Goal: Transaction & Acquisition: Purchase product/service

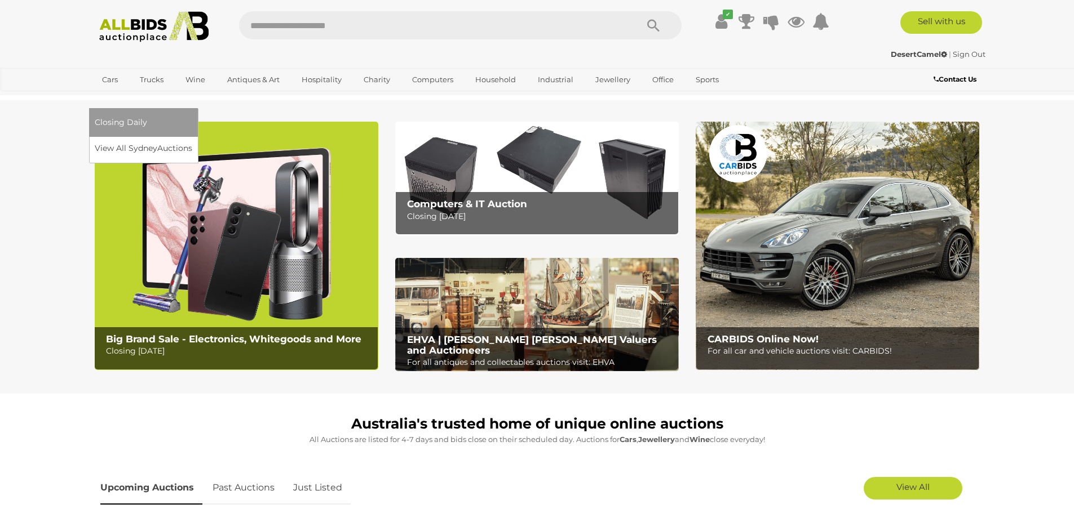
click at [192, 140] on link "View All Sydney Auctions" at bounding box center [143, 148] width 97 height 17
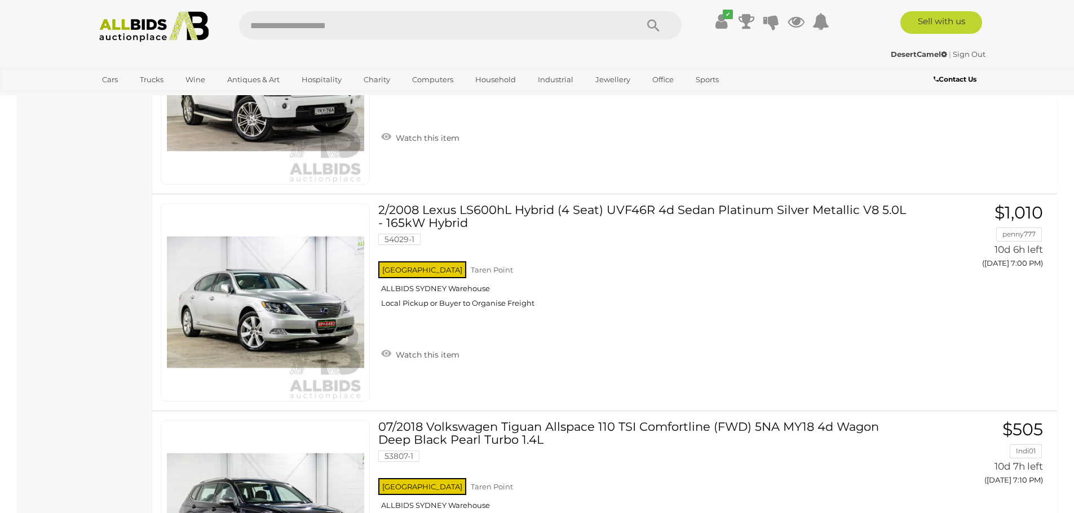
scroll to position [5635, 0]
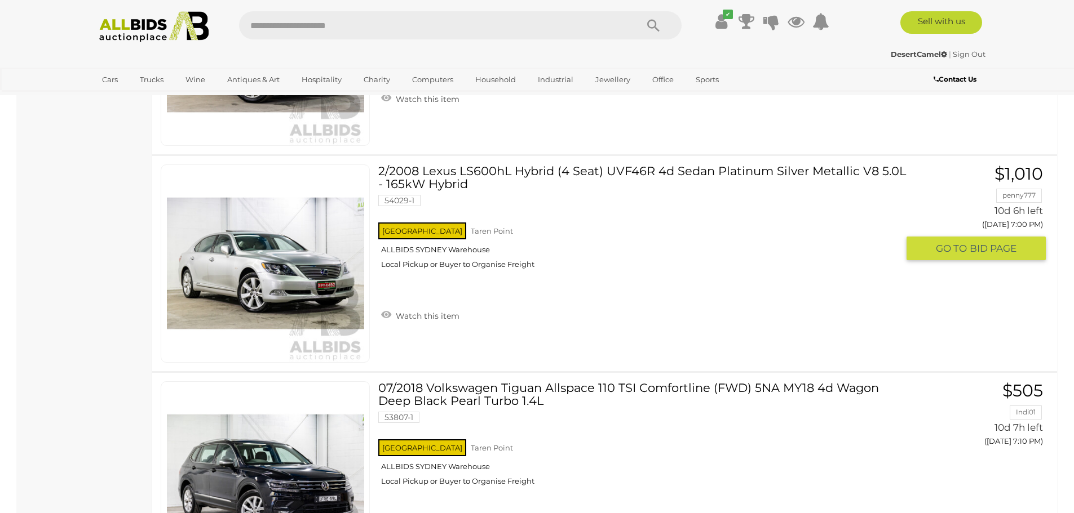
click at [499, 173] on link "2/2008 Lexus LS600hL Hybrid (4 Seat) UVF46R 4d Sedan Platinum Silver Metallic V…" at bounding box center [642, 221] width 511 height 113
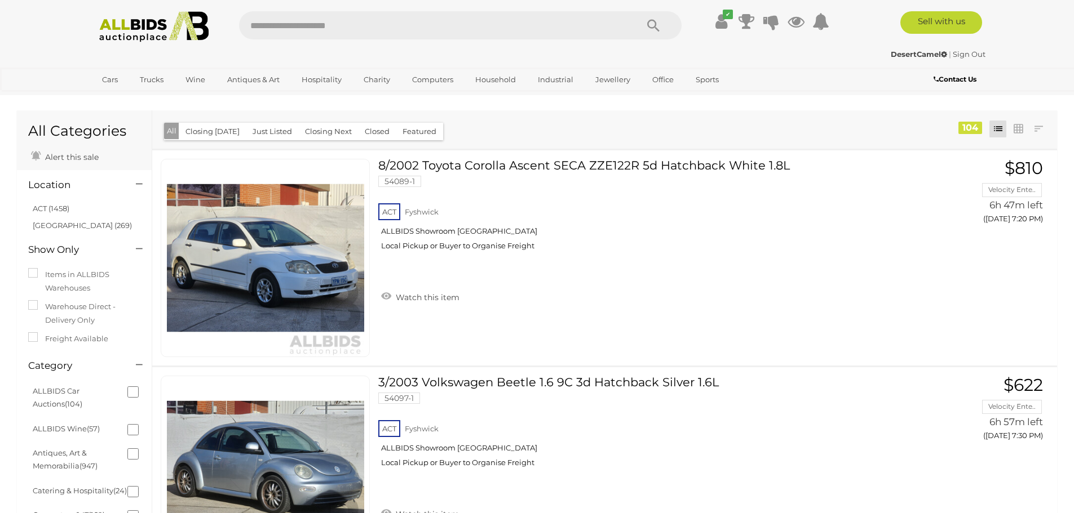
click at [383, 134] on button "Closed" at bounding box center [377, 131] width 38 height 17
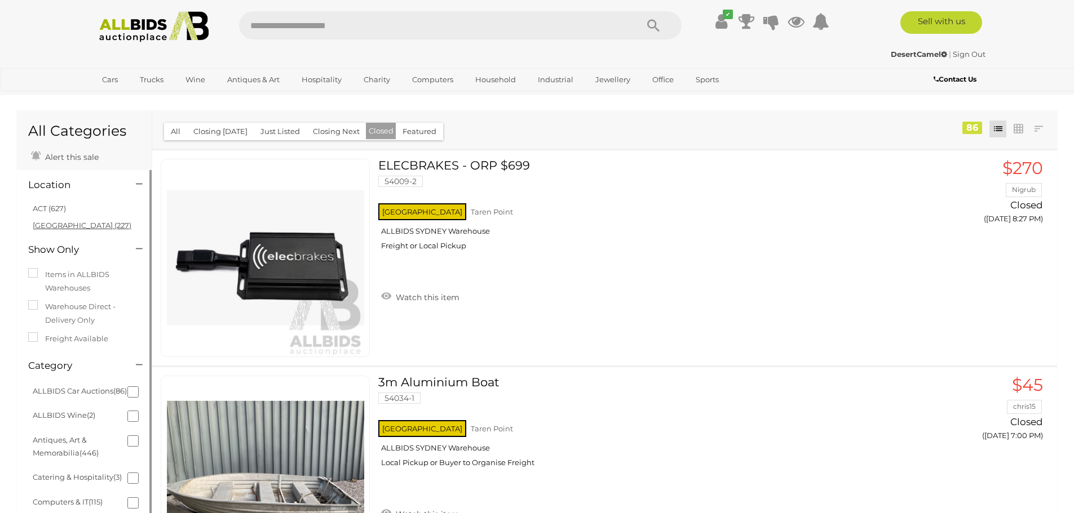
click at [63, 223] on link "[GEOGRAPHIC_DATA] (227)" at bounding box center [82, 225] width 99 height 9
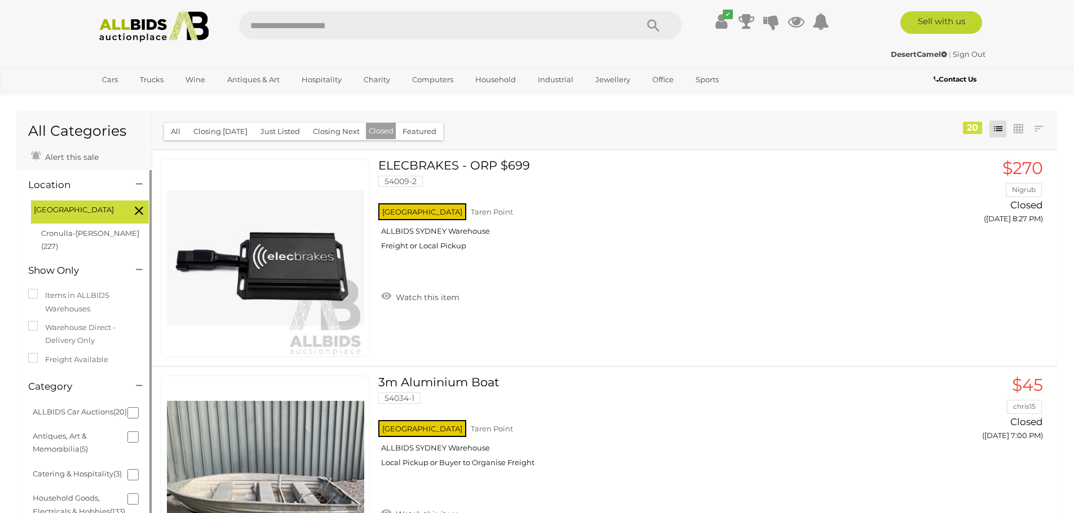
click at [127, 474] on li "Catering & Hospitality (3)" at bounding box center [85, 474] width 109 height 24
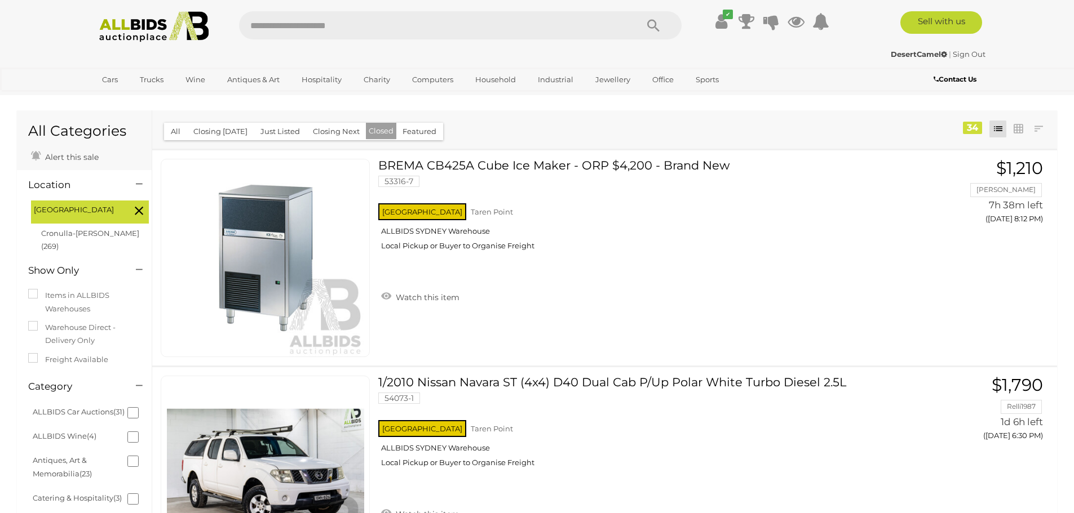
click at [377, 131] on button "Closed" at bounding box center [381, 131] width 30 height 16
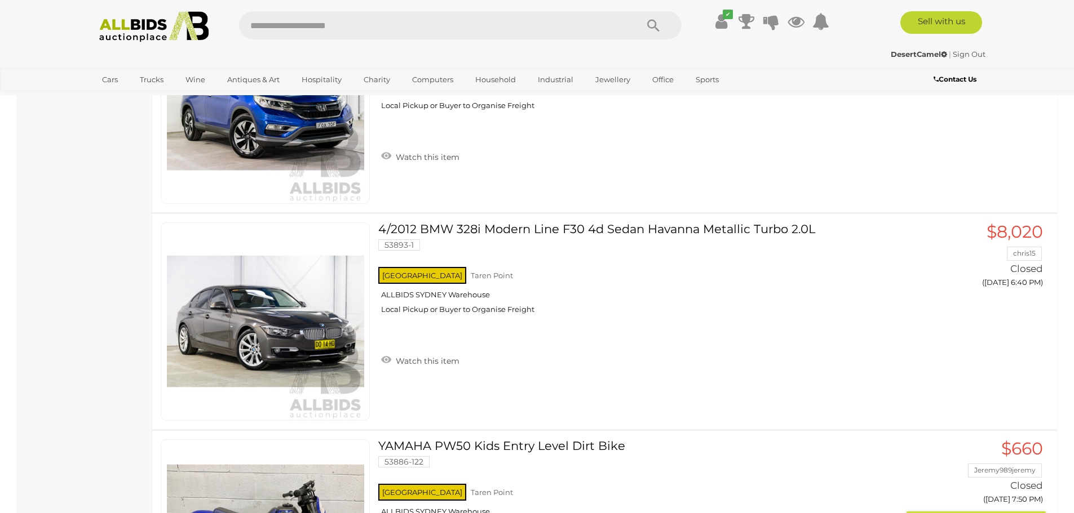
scroll to position [3832, 0]
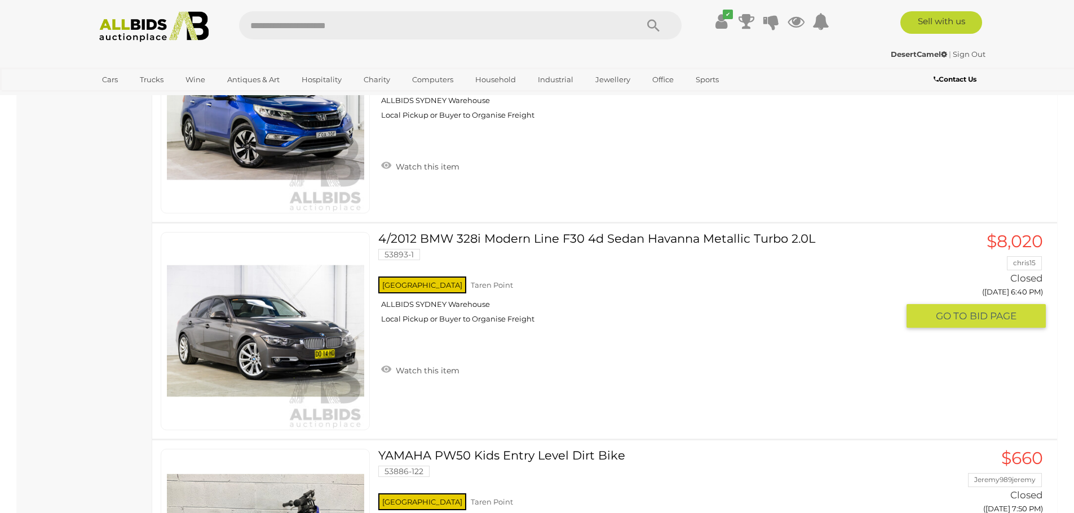
click at [464, 236] on link "4/2012 BMW 328i Modern Line F30 4d Sedan Havanna Metallic Turbo 2.0L 53893-1 NS…" at bounding box center [642, 282] width 511 height 100
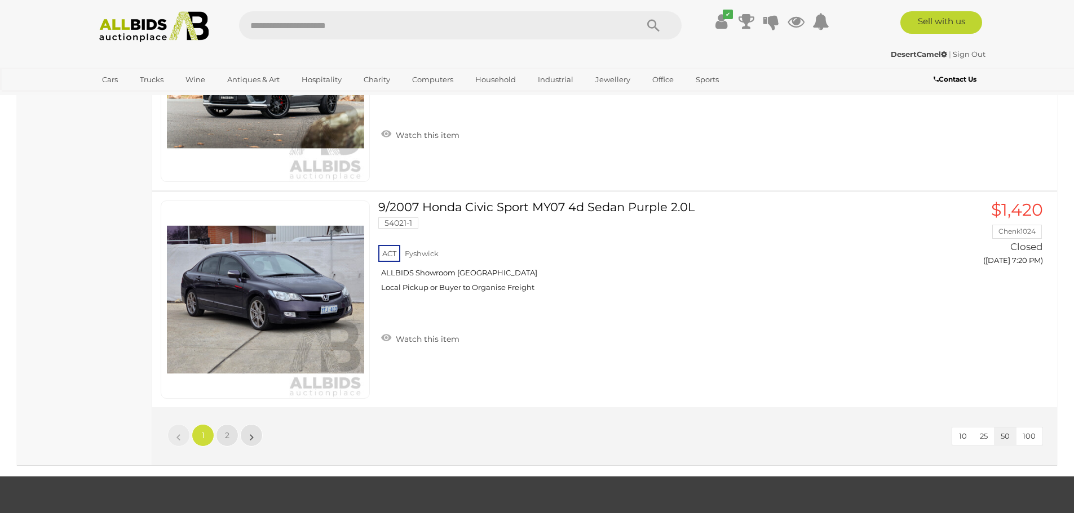
scroll to position [10585, 0]
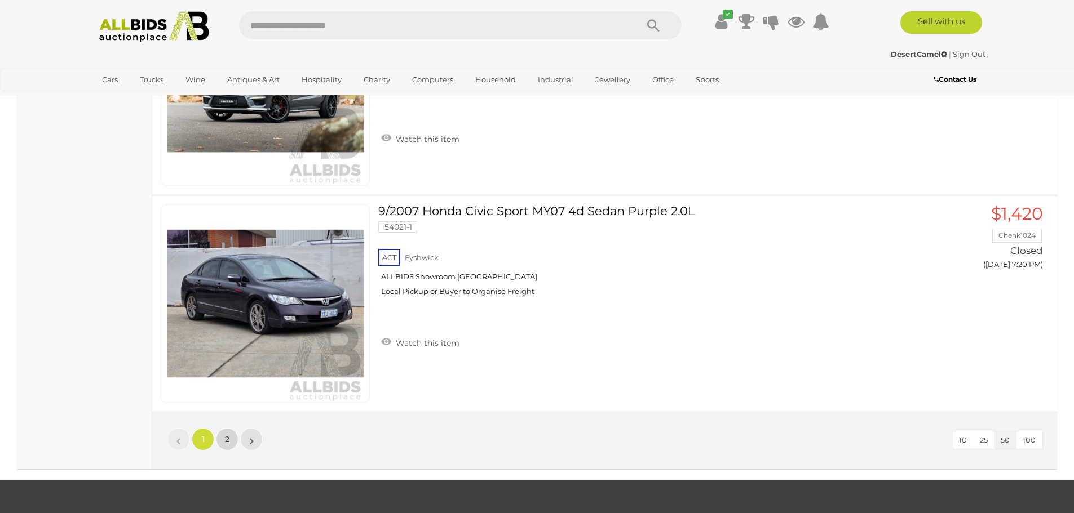
click at [220, 430] on li "2" at bounding box center [227, 439] width 22 height 23
click at [223, 430] on link "2" at bounding box center [227, 439] width 23 height 23
